Goal: Transaction & Acquisition: Obtain resource

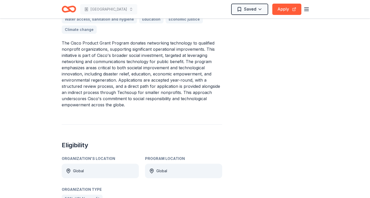
scroll to position [181, 0]
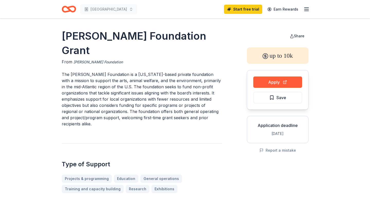
click at [116, 63] on link "[PERSON_NAME] Foundation" at bounding box center [98, 62] width 49 height 6
click at [113, 61] on link "[PERSON_NAME] Foundation" at bounding box center [98, 62] width 49 height 6
click at [258, 79] on button "Apply" at bounding box center [277, 81] width 49 height 11
